Goal: Information Seeking & Learning: Compare options

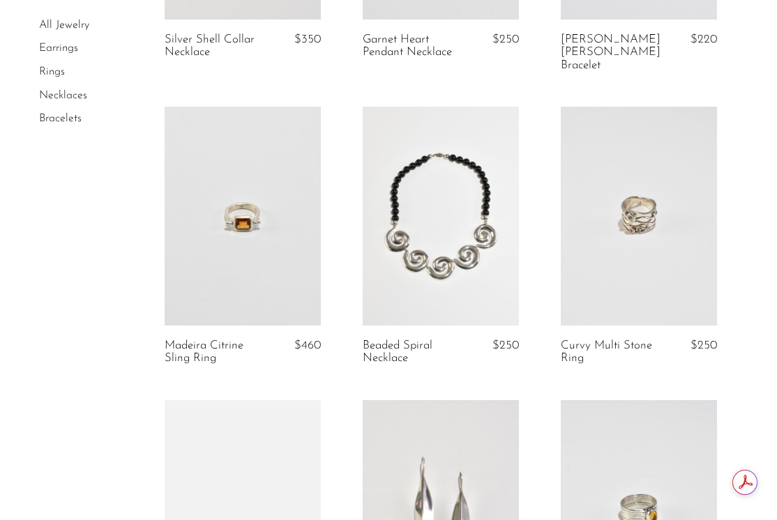
scroll to position [2435, 0]
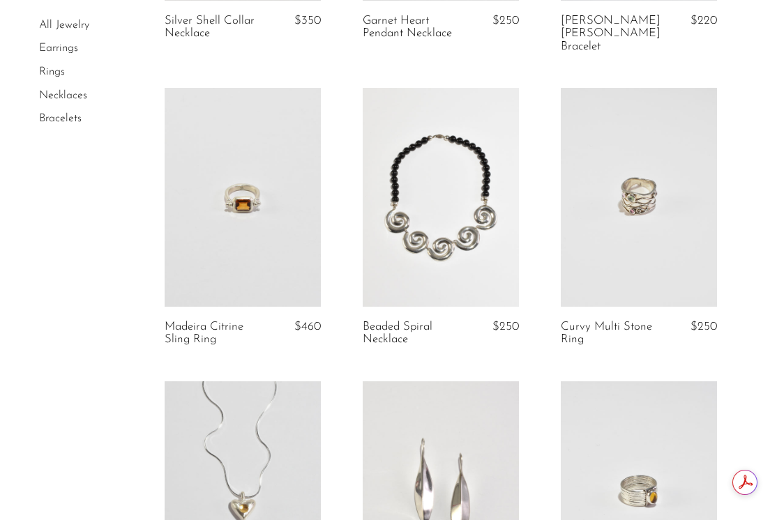
click at [66, 27] on link "All Jewelry" at bounding box center [64, 25] width 50 height 11
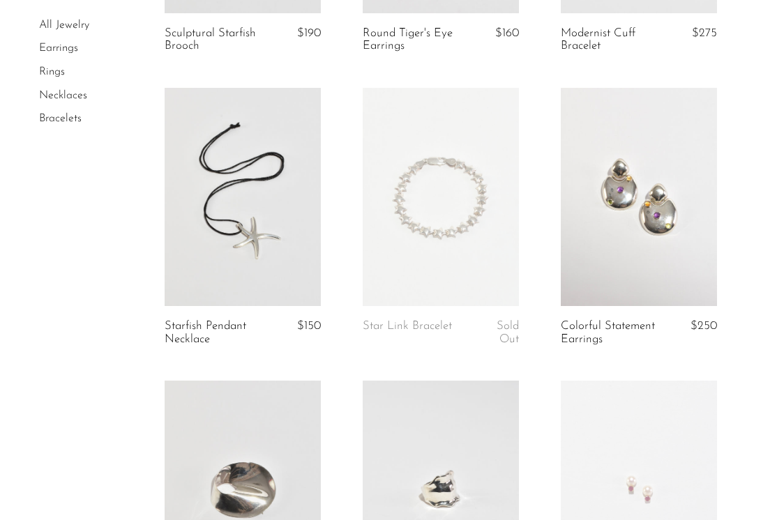
scroll to position [1509, 0]
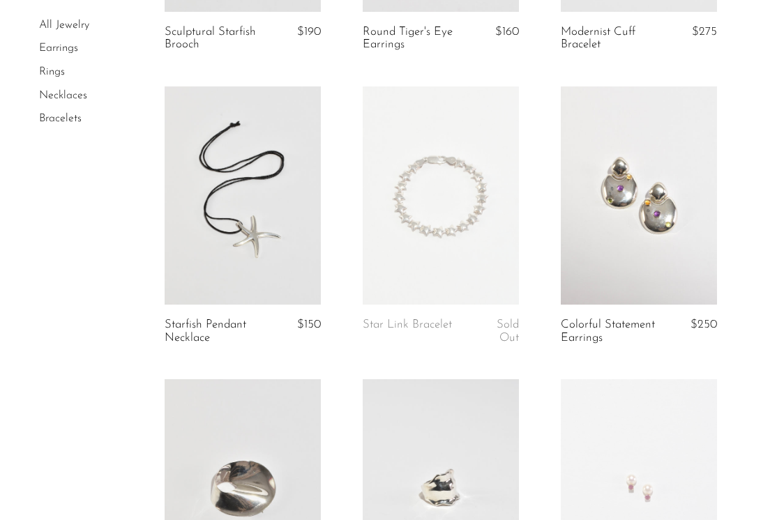
click at [395, 210] on link at bounding box center [441, 195] width 156 height 219
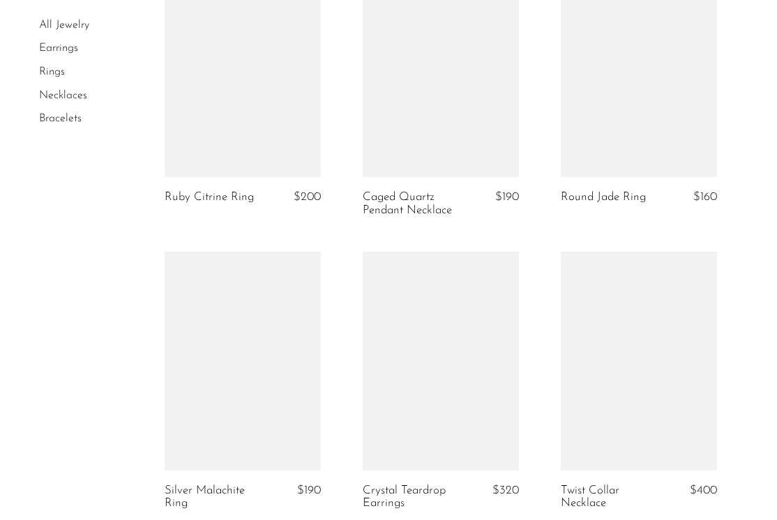
scroll to position [3454, 0]
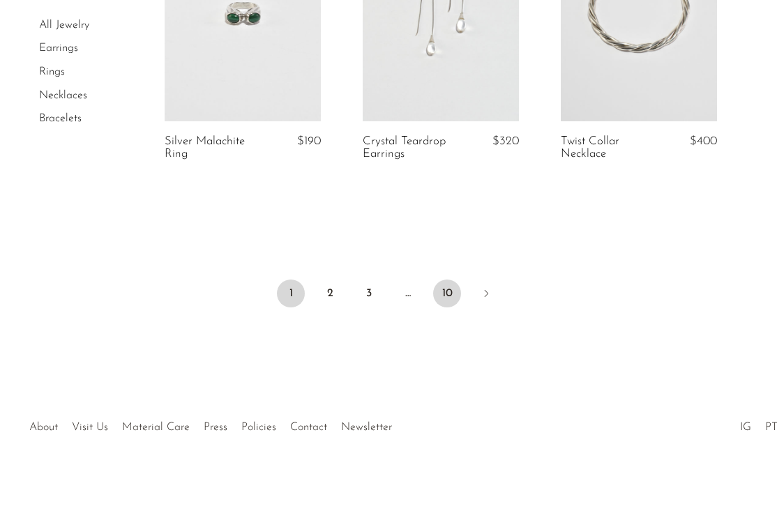
click at [451, 288] on link "10" at bounding box center [447, 294] width 28 height 28
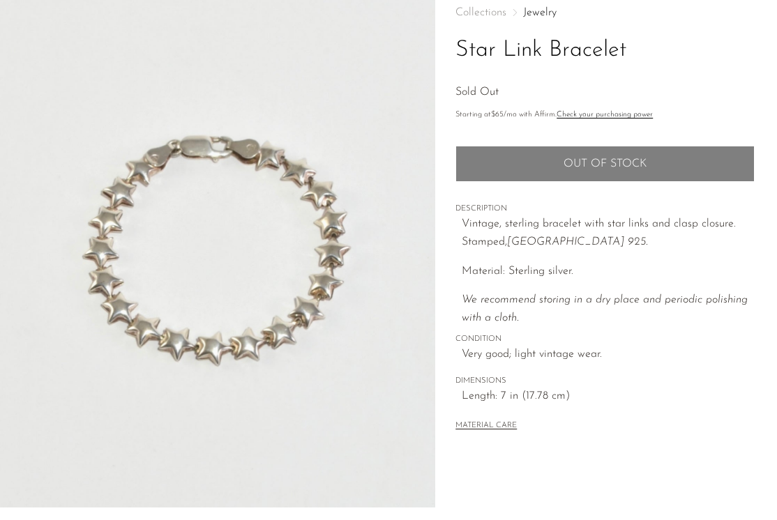
scroll to position [82, 0]
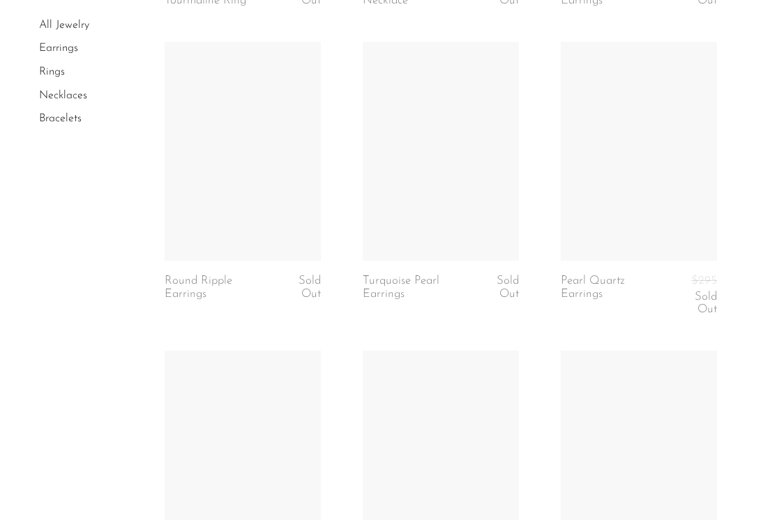
scroll to position [2914, 0]
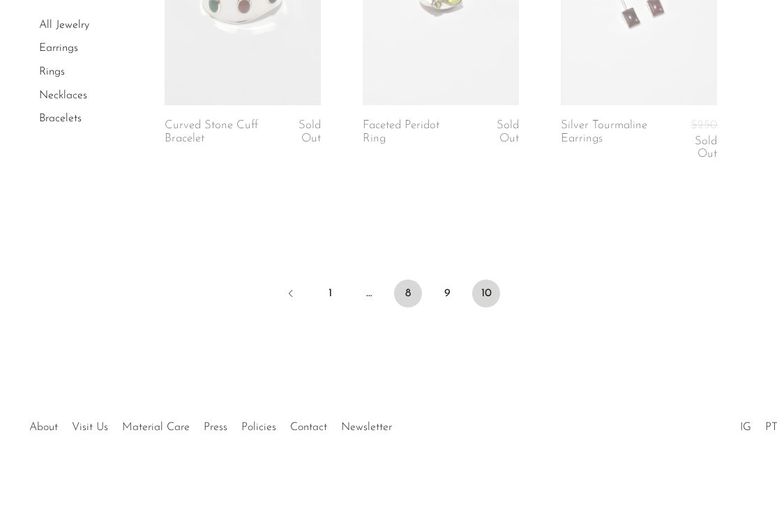
click at [411, 290] on link "8" at bounding box center [408, 294] width 28 height 28
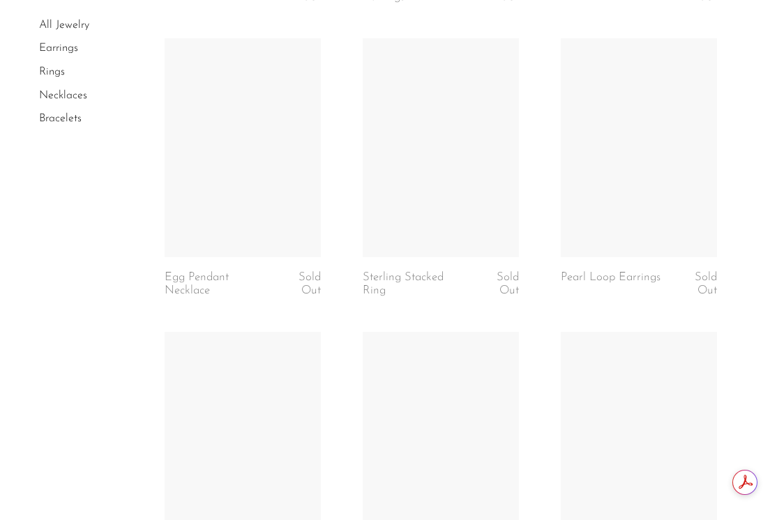
scroll to position [3454, 0]
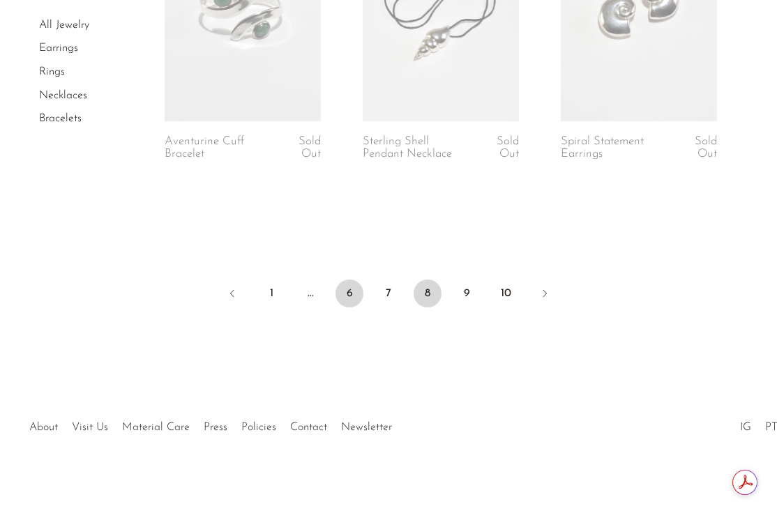
click at [347, 295] on link "6" at bounding box center [349, 294] width 28 height 28
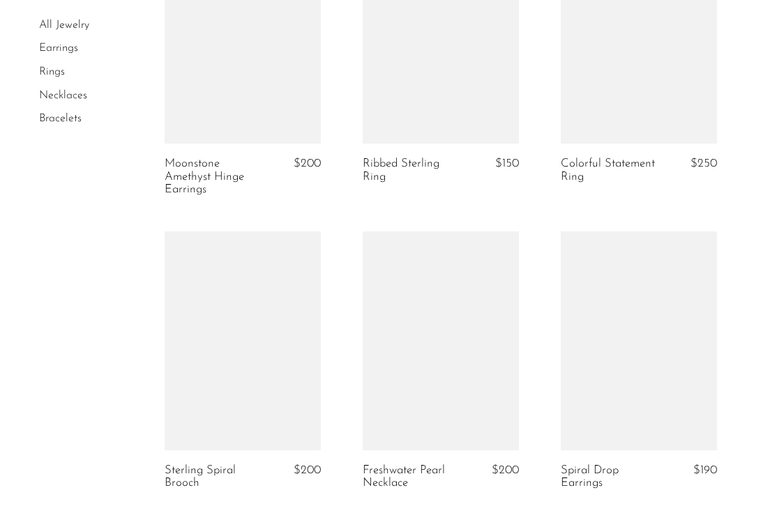
scroll to position [2845, 0]
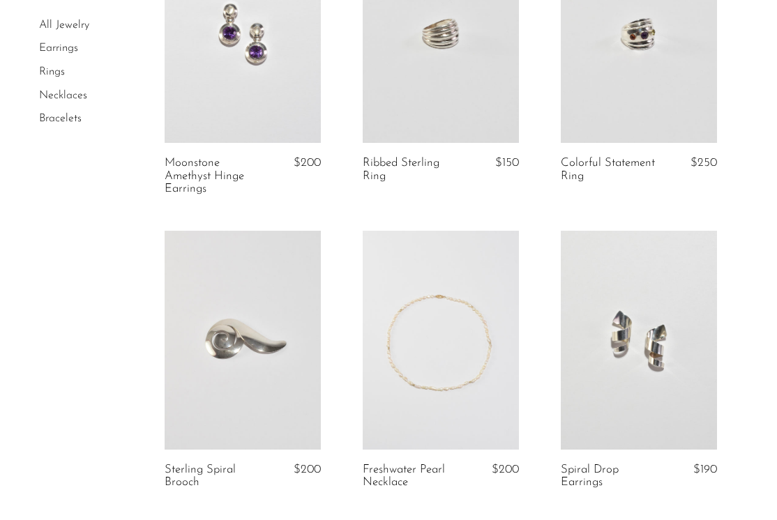
click at [222, 85] on link at bounding box center [243, 34] width 156 height 219
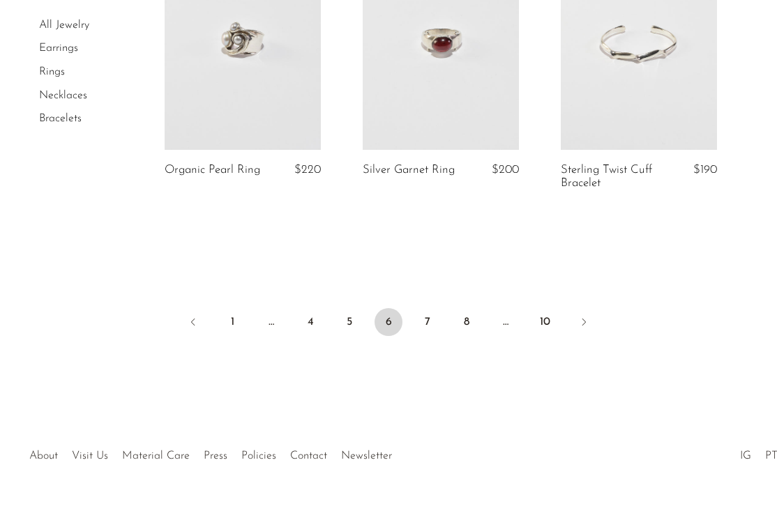
scroll to position [3467, 0]
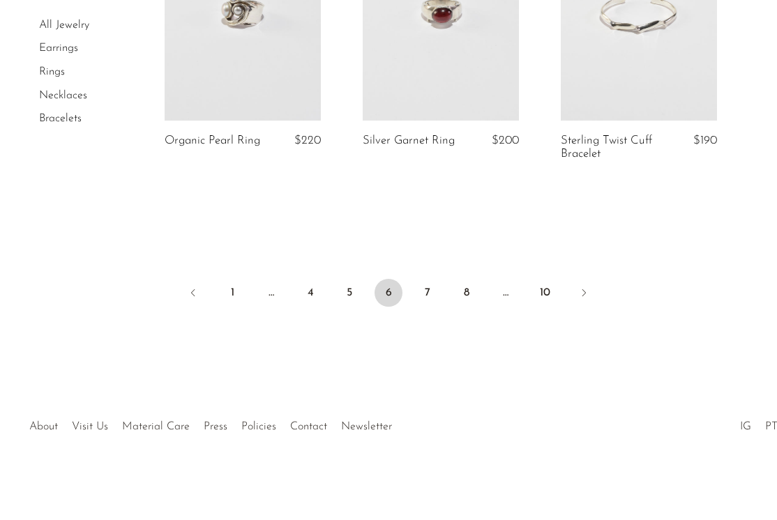
click at [333, 294] on ul "1 … 4 5 6 7 8 … 10" at bounding box center [388, 294] width 777 height 42
click at [345, 292] on link "5" at bounding box center [349, 293] width 28 height 28
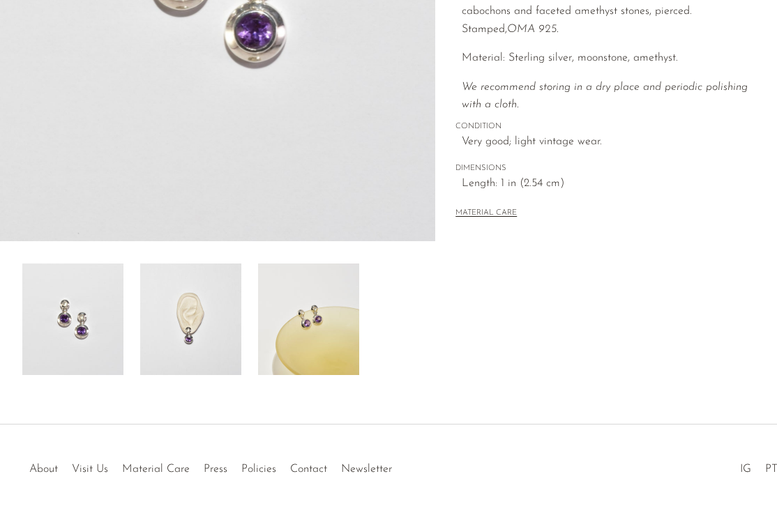
scroll to position [358, 0]
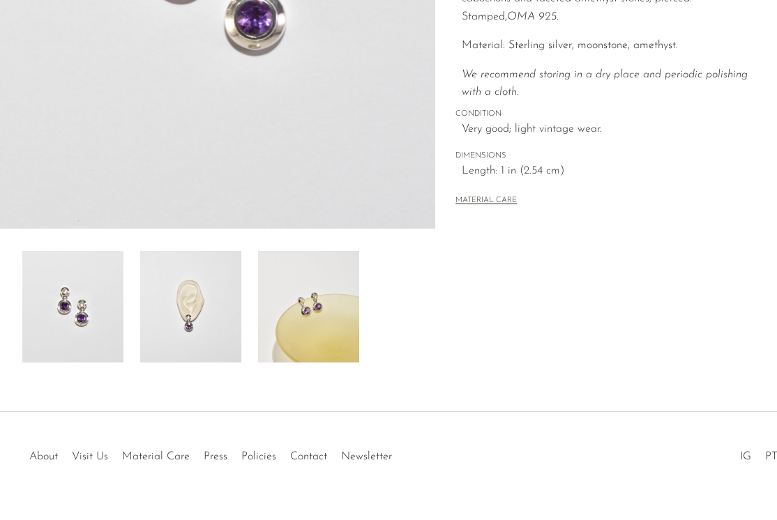
click at [293, 287] on img at bounding box center [308, 307] width 101 height 112
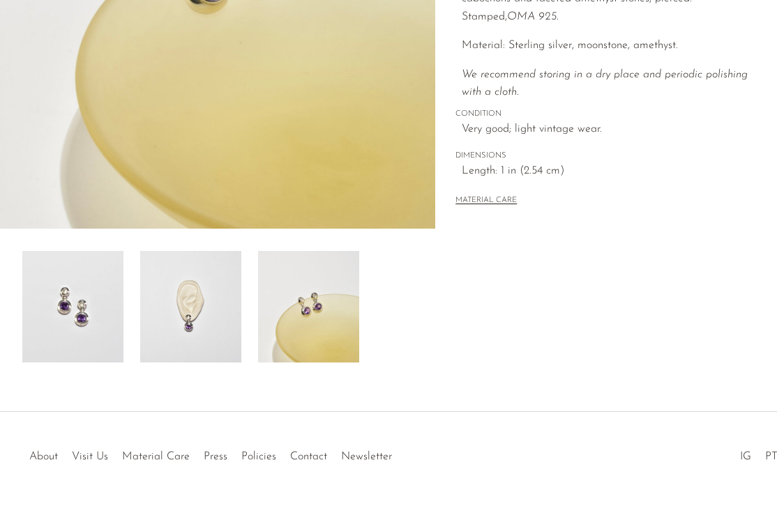
click at [227, 294] on img at bounding box center [190, 307] width 101 height 112
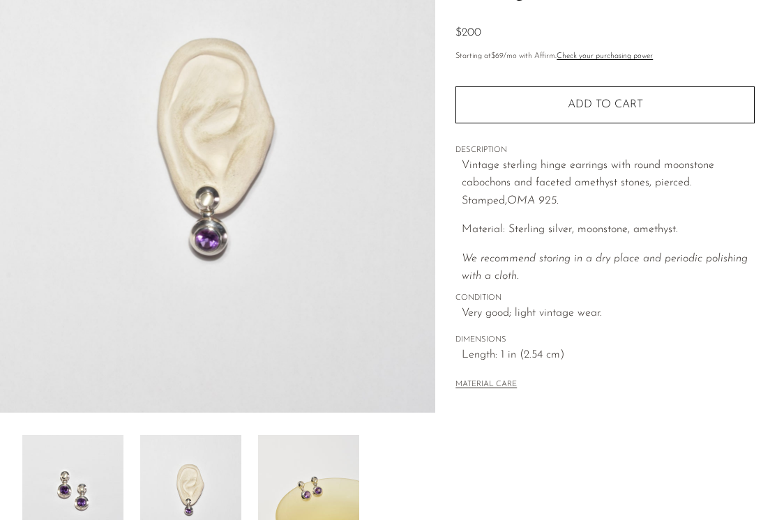
scroll to position [176, 0]
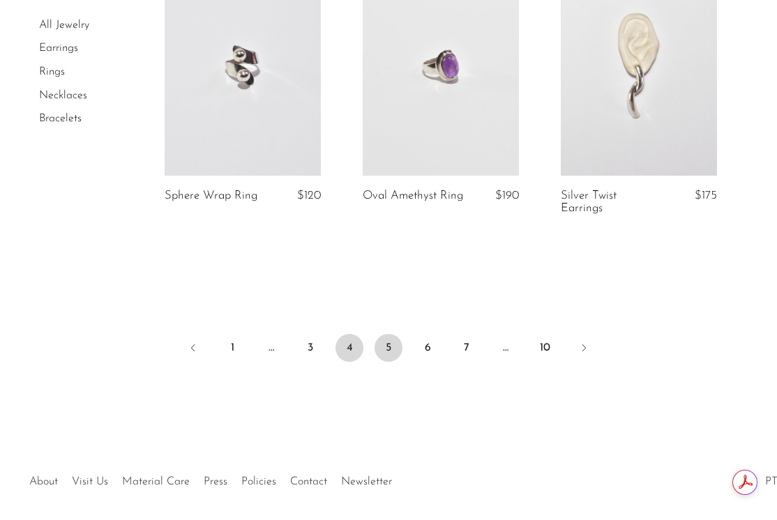
click at [338, 335] on link "4" at bounding box center [349, 348] width 28 height 28
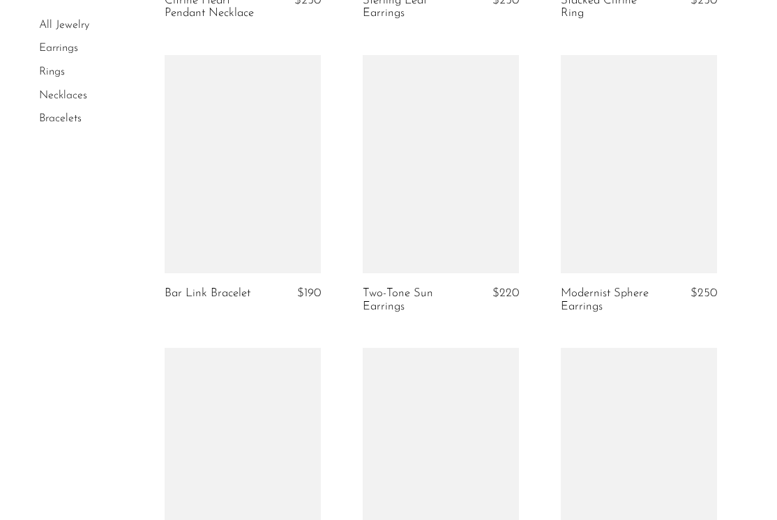
scroll to position [3475, 0]
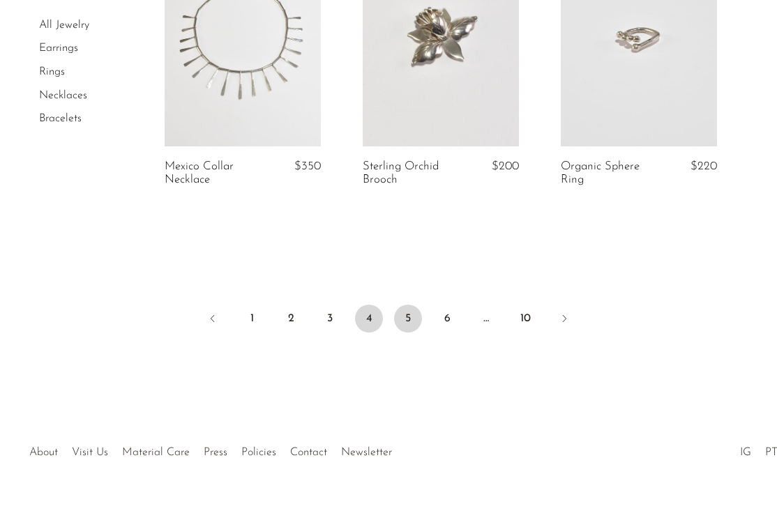
click at [404, 305] on link "5" at bounding box center [408, 319] width 28 height 28
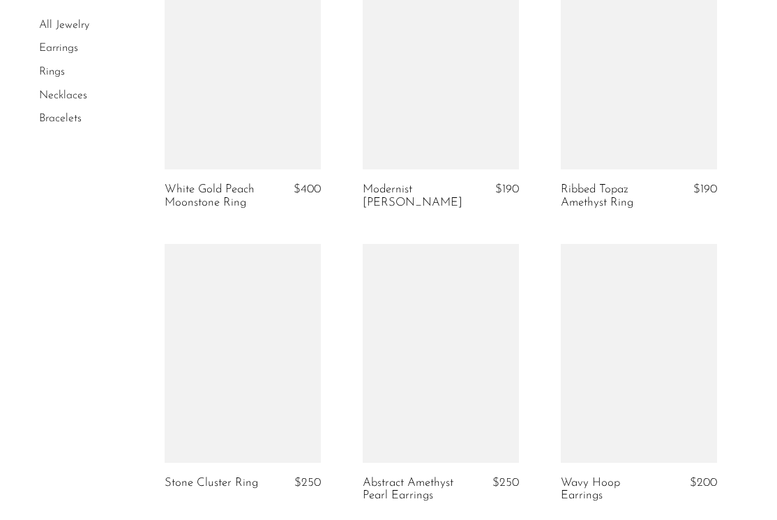
scroll to position [1197, 0]
